Goal: Navigation & Orientation: Understand site structure

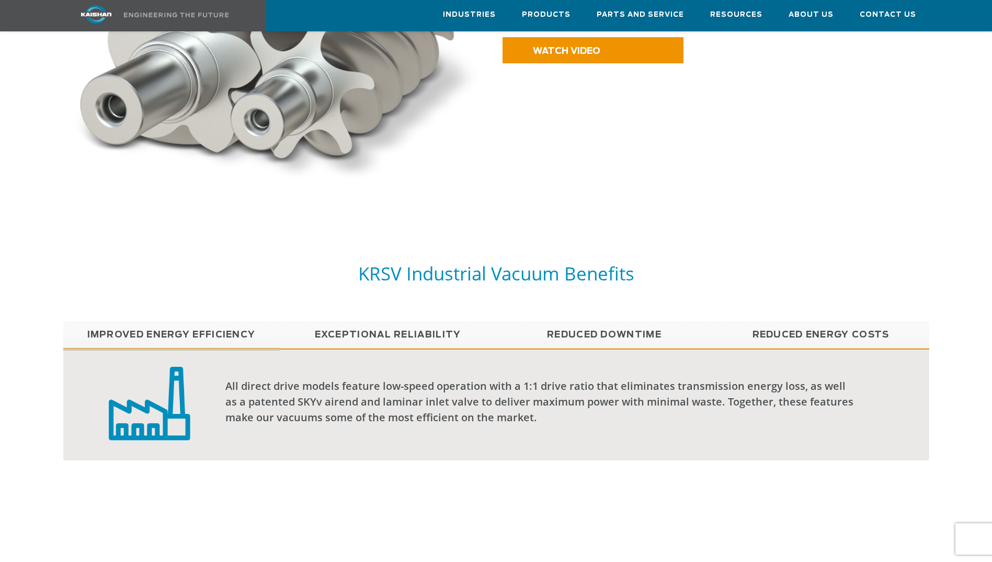
scroll to position [784, 0]
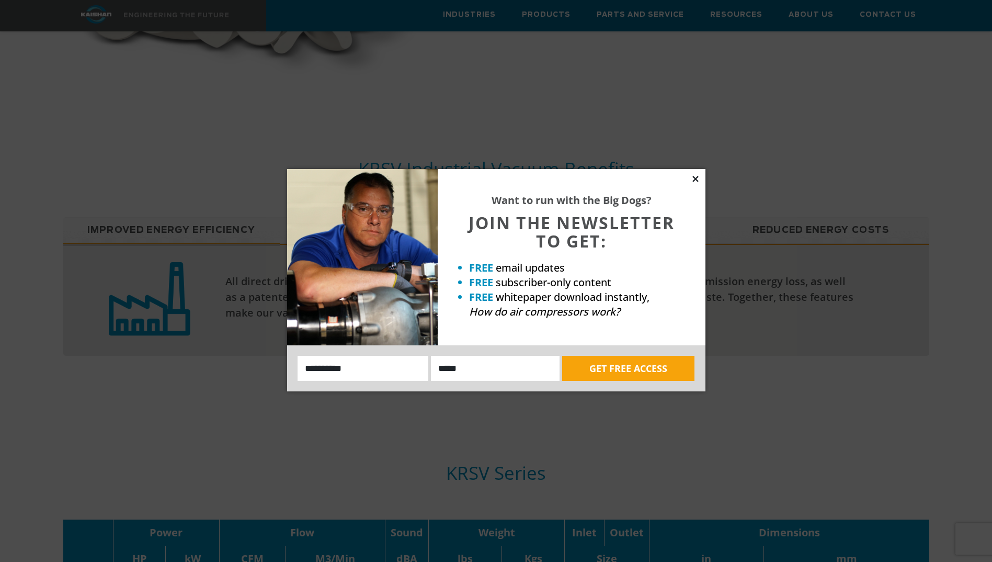
click at [692, 177] on icon at bounding box center [695, 178] width 9 height 9
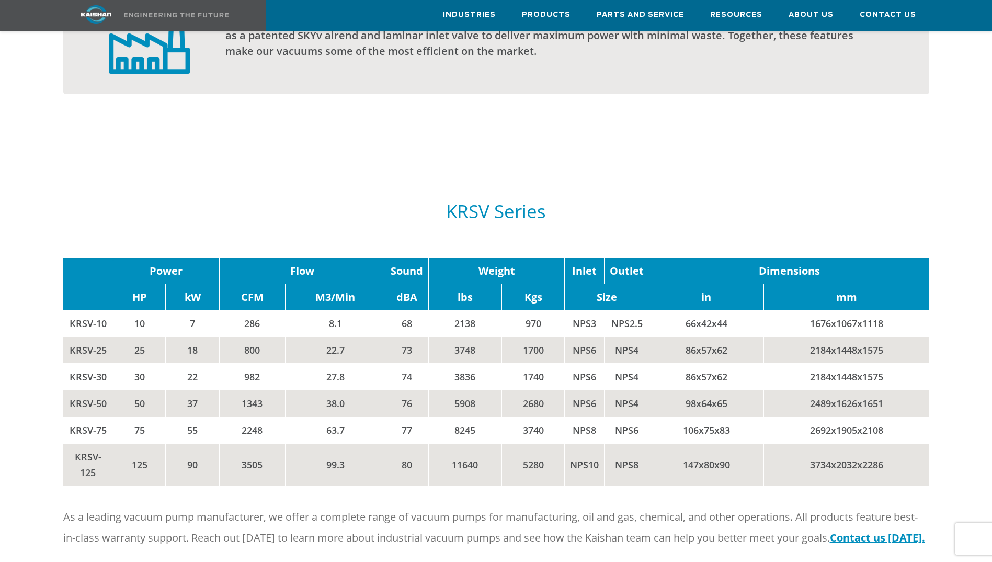
scroll to position [889, 0]
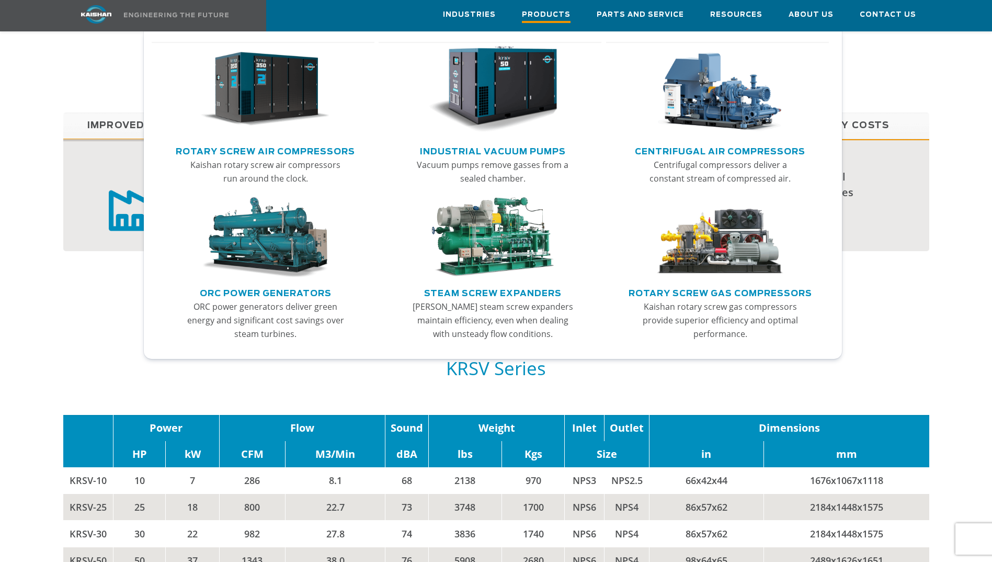
click at [522, 15] on span "Products" at bounding box center [546, 16] width 49 height 14
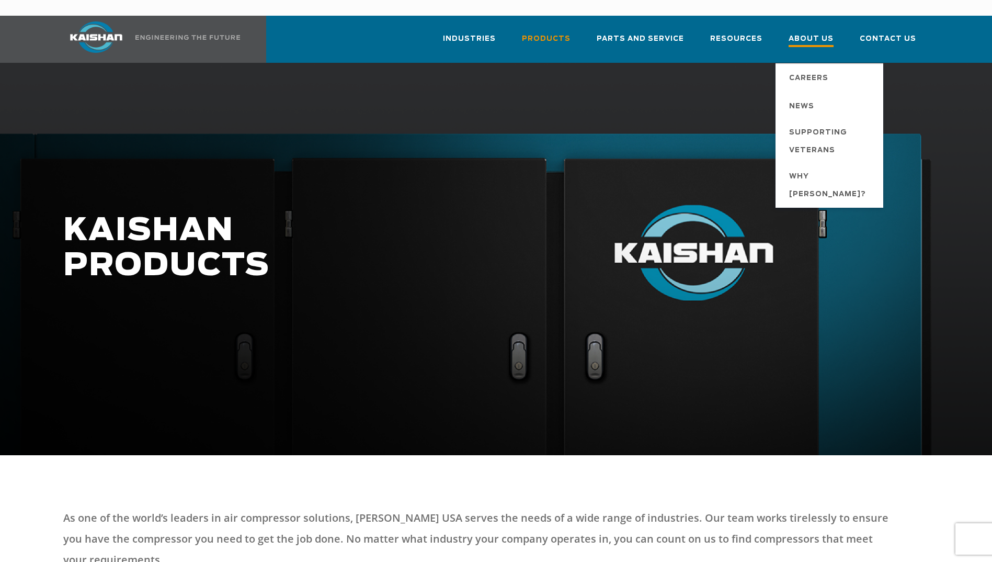
click at [799, 33] on span "About Us" at bounding box center [811, 40] width 45 height 14
